Goal: Unclear

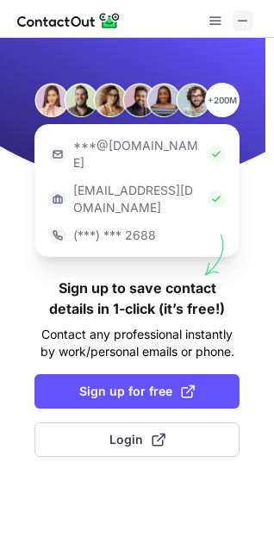
click at [246, 19] on span at bounding box center [243, 21] width 14 height 14
